Goal: Find specific page/section: Find specific page/section

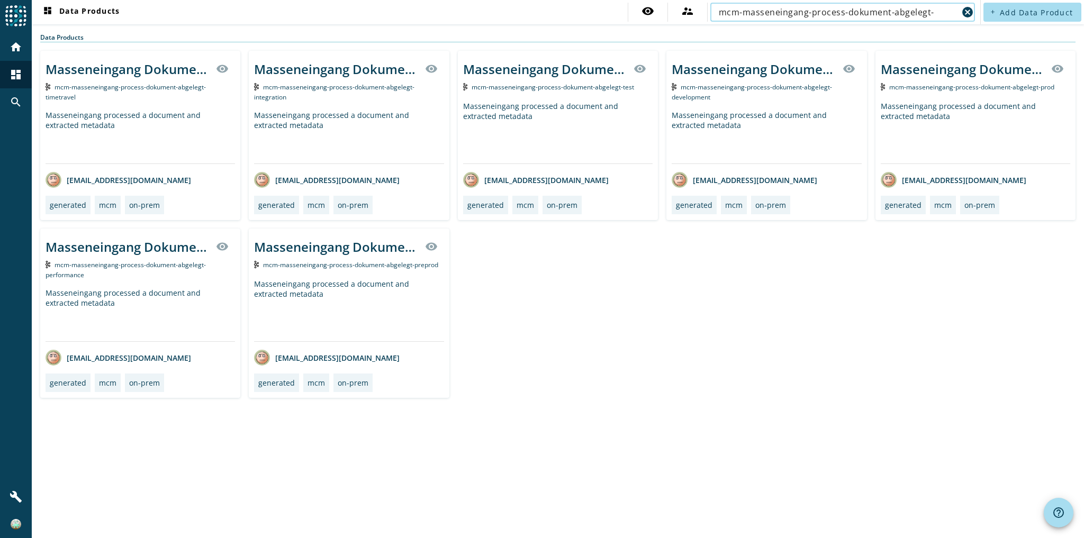
type input "mcm-masseneingang-process-dokument-abgelegt-"
click at [944, 126] on div "Masseneingang processed a document and extracted metadata" at bounding box center [976, 132] width 190 height 62
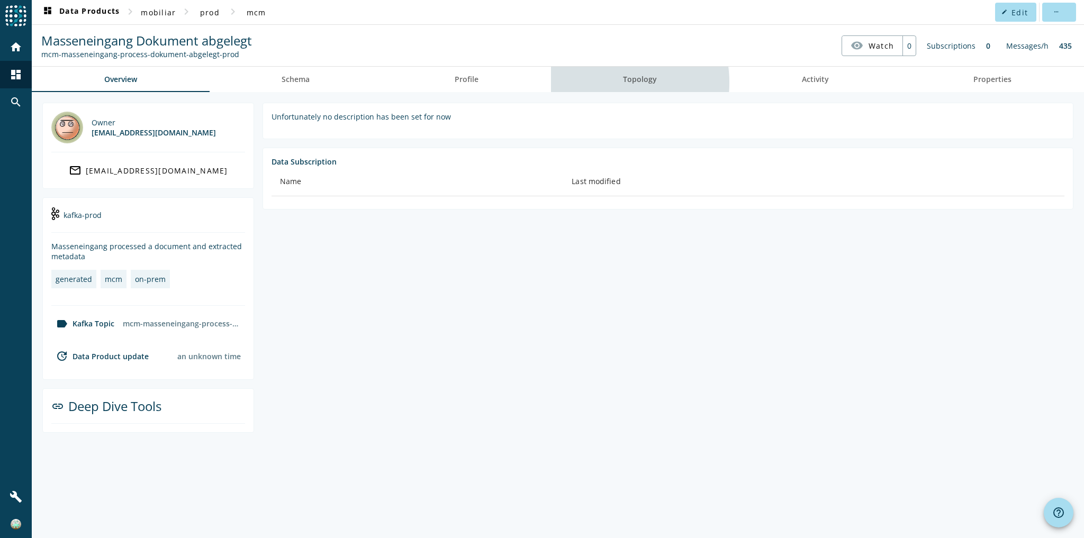
click at [628, 82] on span "Topology" at bounding box center [640, 79] width 34 height 7
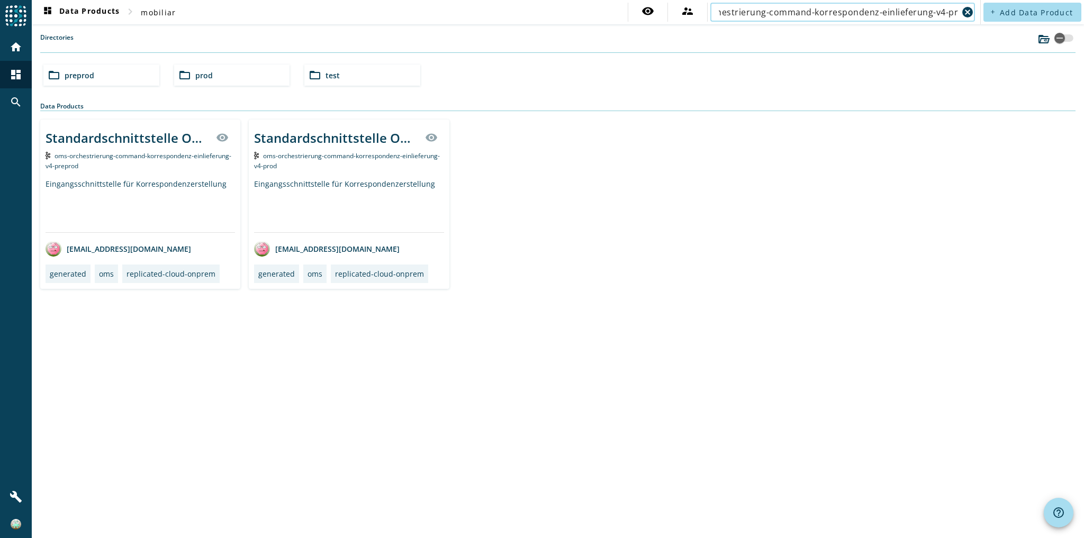
type input "oms-orchestrierung-command-korrespondenz-einlieferung-v4-prod"
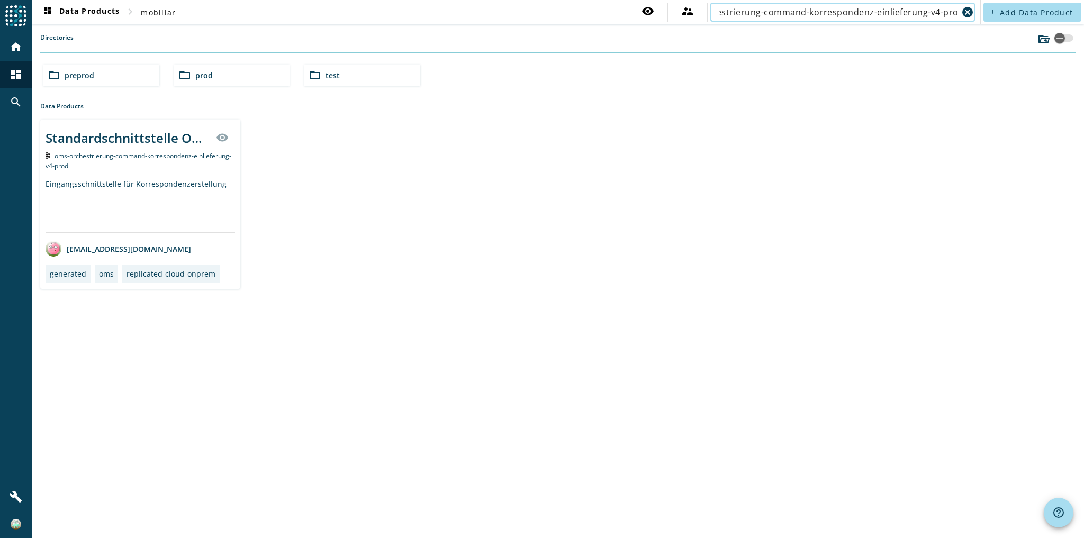
click at [169, 207] on div "Eingangsschnittstelle für Korrespondenzerstellung" at bounding box center [141, 205] width 190 height 53
